Goal: Task Accomplishment & Management: Use online tool/utility

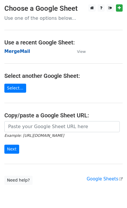
click at [17, 53] on strong "MergeMail" at bounding box center [17, 51] width 26 height 5
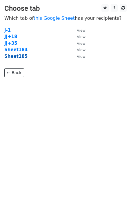
click at [17, 59] on strong "Sheet185" at bounding box center [15, 56] width 23 height 5
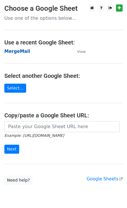
click at [18, 54] on strong "MergeMail" at bounding box center [17, 51] width 26 height 5
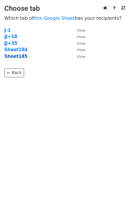
click at [20, 58] on strong "Sheet185" at bounding box center [15, 56] width 23 height 5
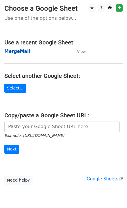
click at [20, 51] on strong "MergeMail" at bounding box center [17, 51] width 26 height 5
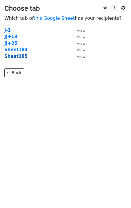
click at [17, 58] on strong "Sheet185" at bounding box center [15, 56] width 23 height 5
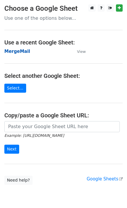
click at [16, 50] on strong "MergeMail" at bounding box center [17, 51] width 26 height 5
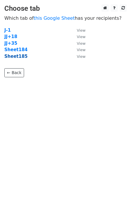
click at [19, 58] on strong "Sheet185" at bounding box center [15, 56] width 23 height 5
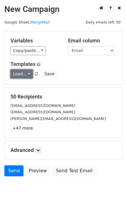
click at [24, 74] on link "Load..." at bounding box center [21, 74] width 22 height 9
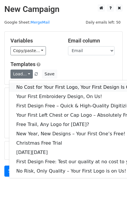
click at [30, 86] on link "No Cost for Your First Logo, Your First Design Is On Us!" at bounding box center [79, 87] width 140 height 9
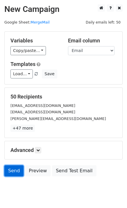
click at [9, 170] on link "Send" at bounding box center [13, 170] width 19 height 11
